Goal: Task Accomplishment & Management: Use online tool/utility

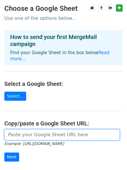
click at [33, 132] on input "url" at bounding box center [62, 134] width 116 height 11
paste input "[URL][DOMAIN_NAME]"
type input "[URL][DOMAIN_NAME]"
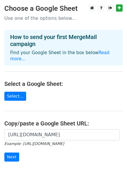
scroll to position [0, 0]
click at [41, 113] on main "Choose a Google Sheet Use one of the options below... How to send your first Me…" at bounding box center [63, 98] width 127 height 188
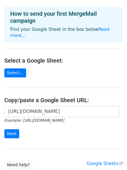
scroll to position [35, 0]
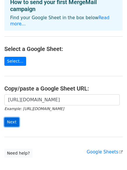
click at [6, 118] on input "Next" at bounding box center [11, 122] width 15 height 9
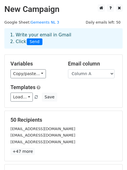
click at [71, 110] on form "Variables Copy/paste... {{Column A}} Email column Column A Templates Load... No…" at bounding box center [63, 128] width 118 height 148
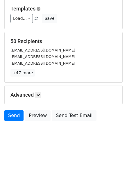
scroll to position [79, 0]
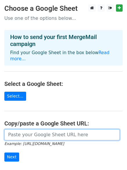
click at [14, 129] on input "url" at bounding box center [62, 134] width 116 height 11
paste input "[URL][DOMAIN_NAME]"
type input "[URL][DOMAIN_NAME]"
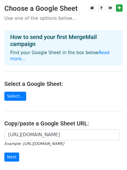
scroll to position [0, 0]
click at [48, 108] on main "Choose a Google Sheet Use one of the options below... How to send your first Me…" at bounding box center [63, 98] width 127 height 188
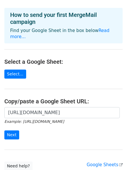
scroll to position [23, 0]
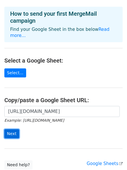
click at [9, 129] on input "Next" at bounding box center [11, 133] width 15 height 9
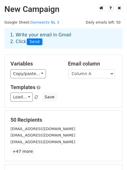
click at [64, 114] on div "50 Recipients [EMAIL_ADDRESS][DOMAIN_NAME] [EMAIL_ADDRESS][DOMAIN_NAME] [EMAIL_…" at bounding box center [64, 136] width 118 height 50
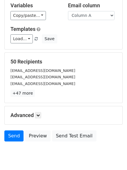
scroll to position [70, 0]
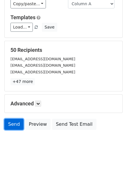
click at [13, 128] on link "Send" at bounding box center [13, 124] width 19 height 11
